Goal: Navigation & Orientation: Find specific page/section

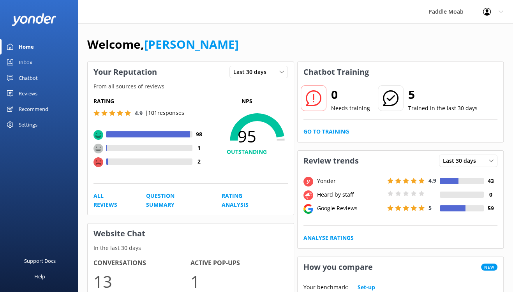
scroll to position [63, 0]
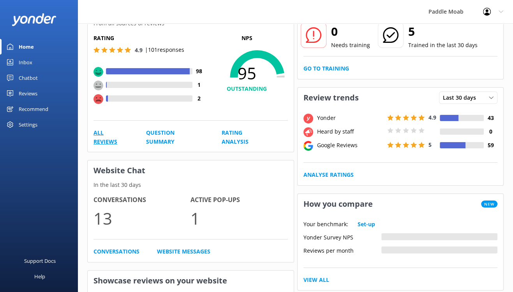
click at [129, 146] on link "All Reviews" at bounding box center [111, 138] width 35 height 18
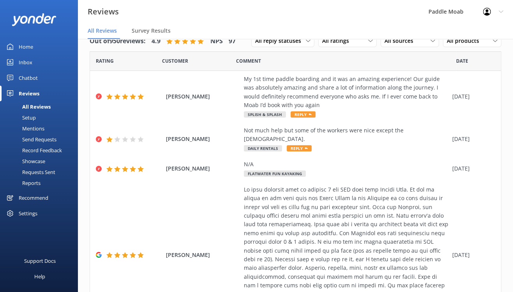
click at [43, 55] on link "Home" at bounding box center [39, 47] width 78 height 16
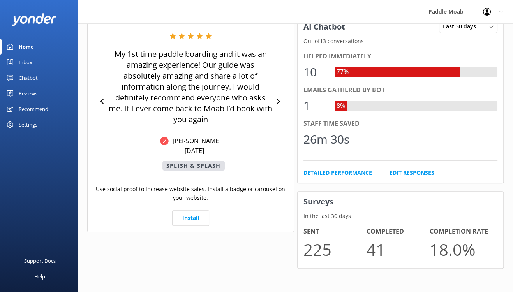
scroll to position [440, 0]
click at [352, 177] on link "Detailed Performance" at bounding box center [338, 173] width 69 height 9
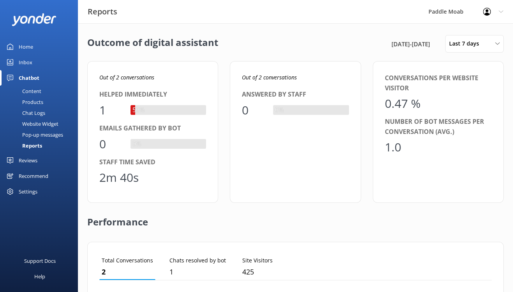
scroll to position [78, 362]
